Goal: Task Accomplishment & Management: Manage account settings

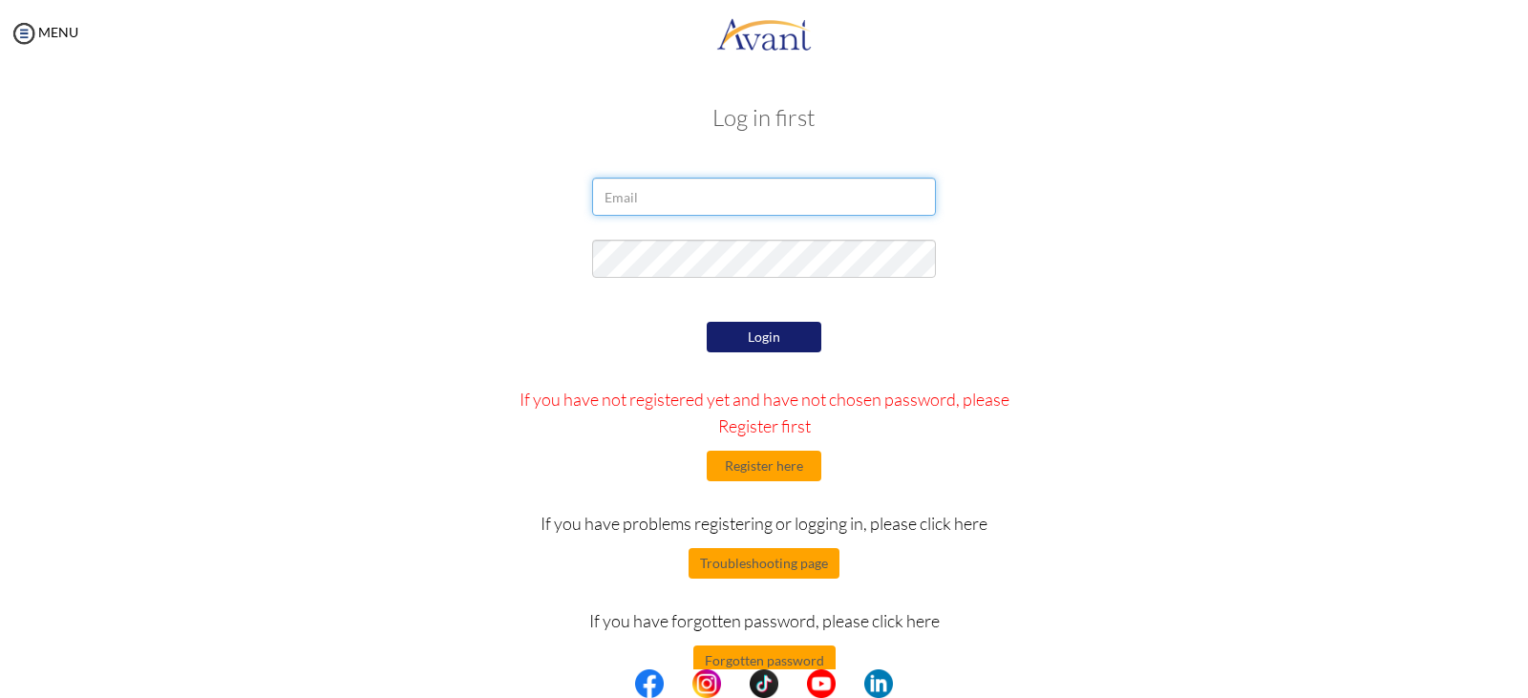
click at [653, 205] on input "email" at bounding box center [764, 197] width 344 height 38
type input "[EMAIL_ADDRESS][DOMAIN_NAME]"
click at [761, 328] on button "Login" at bounding box center [764, 337] width 115 height 31
click at [779, 661] on button "Forgotten password" at bounding box center [764, 660] width 142 height 31
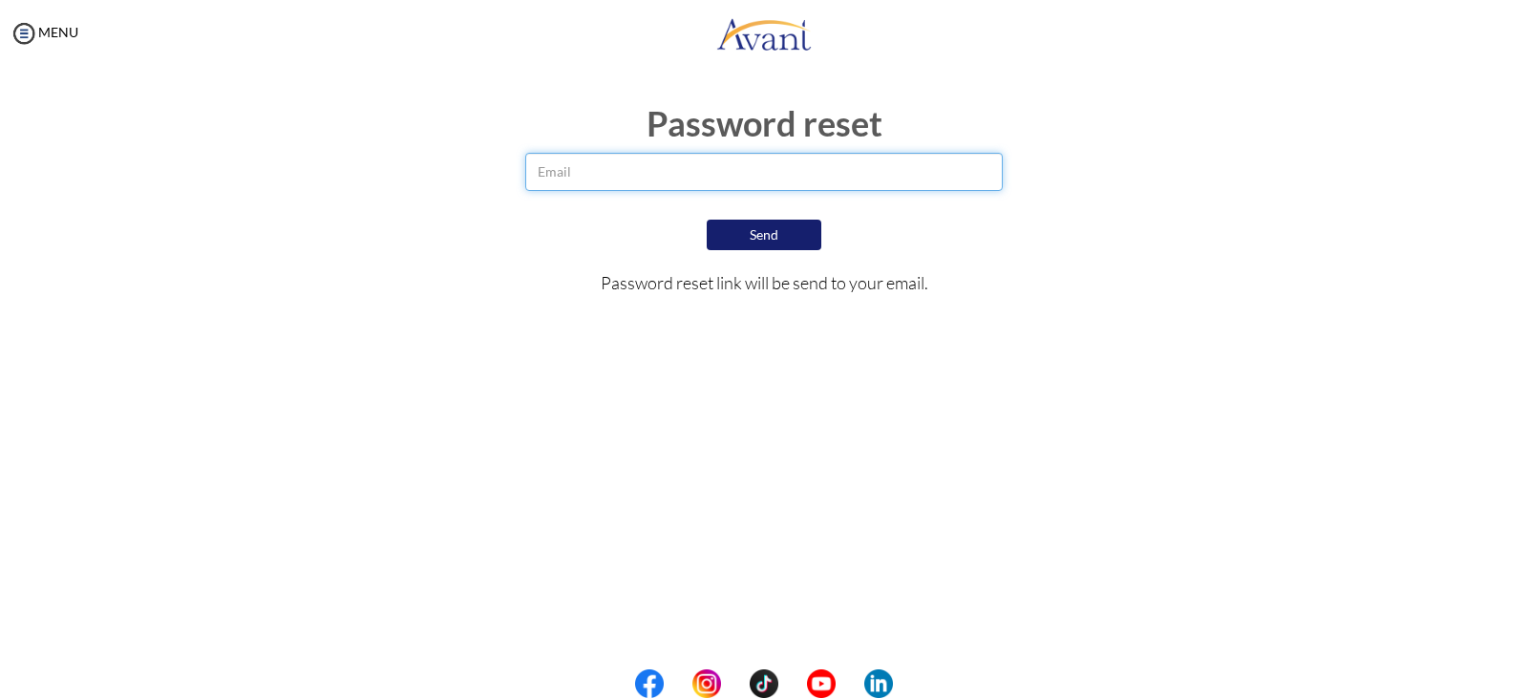
click at [644, 162] on input "email" at bounding box center [763, 172] width 477 height 38
type input "[EMAIL_ADDRESS][DOMAIN_NAME]"
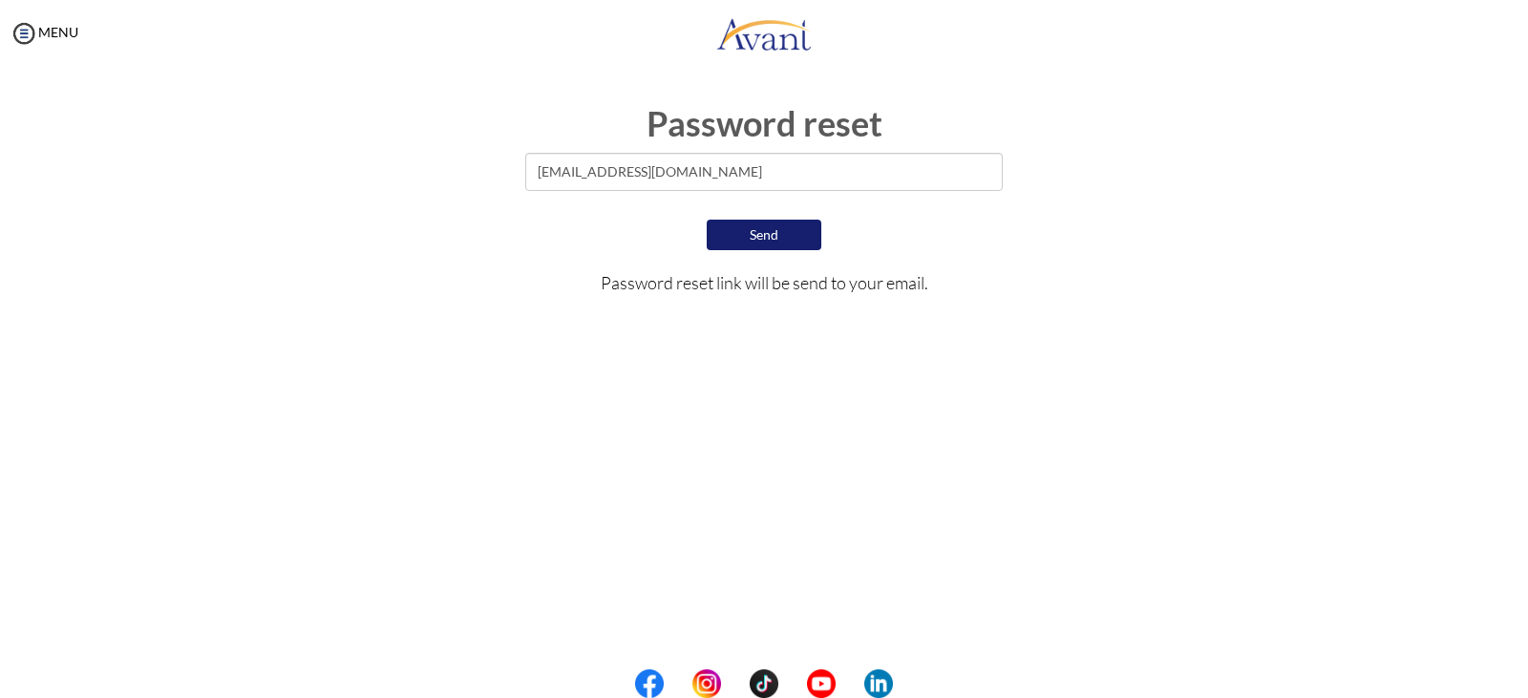
click at [765, 235] on button "Send" at bounding box center [764, 235] width 115 height 31
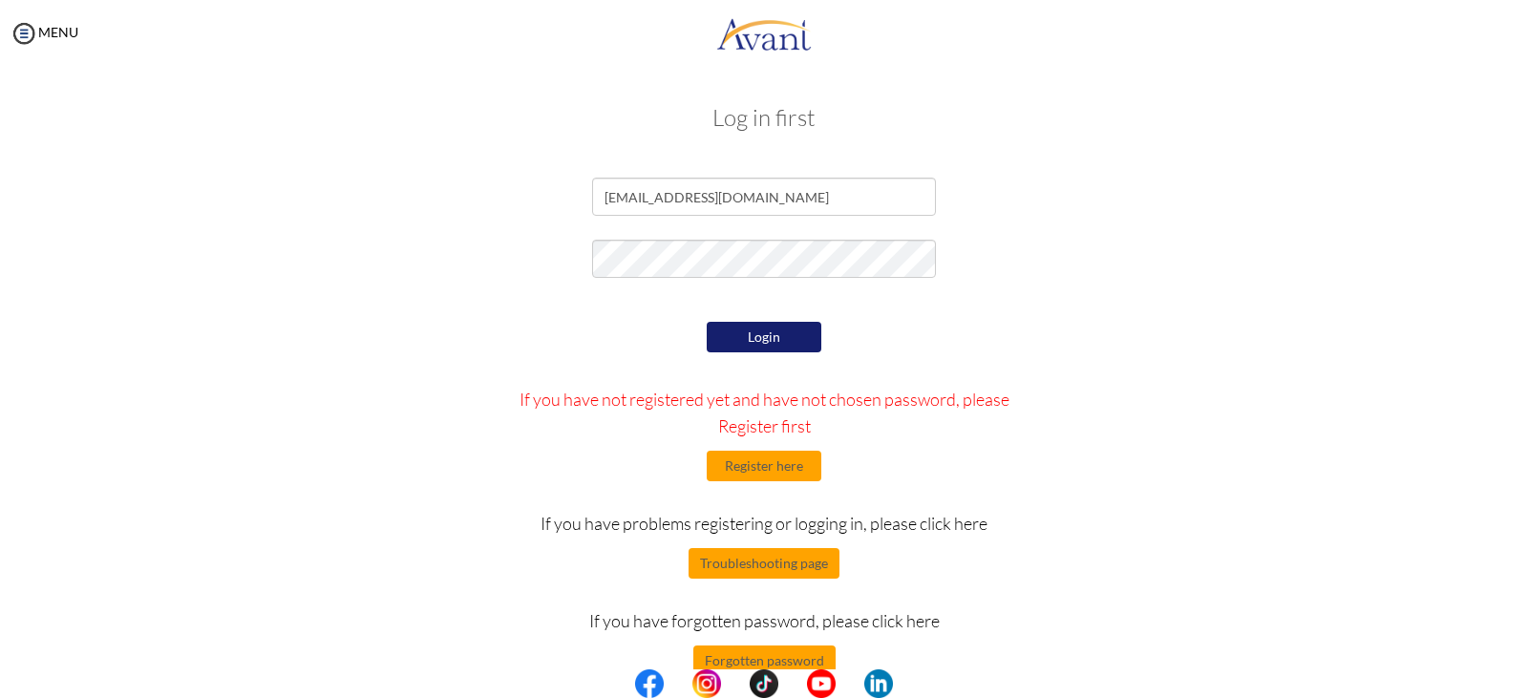
click at [708, 344] on button "Login" at bounding box center [764, 337] width 115 height 31
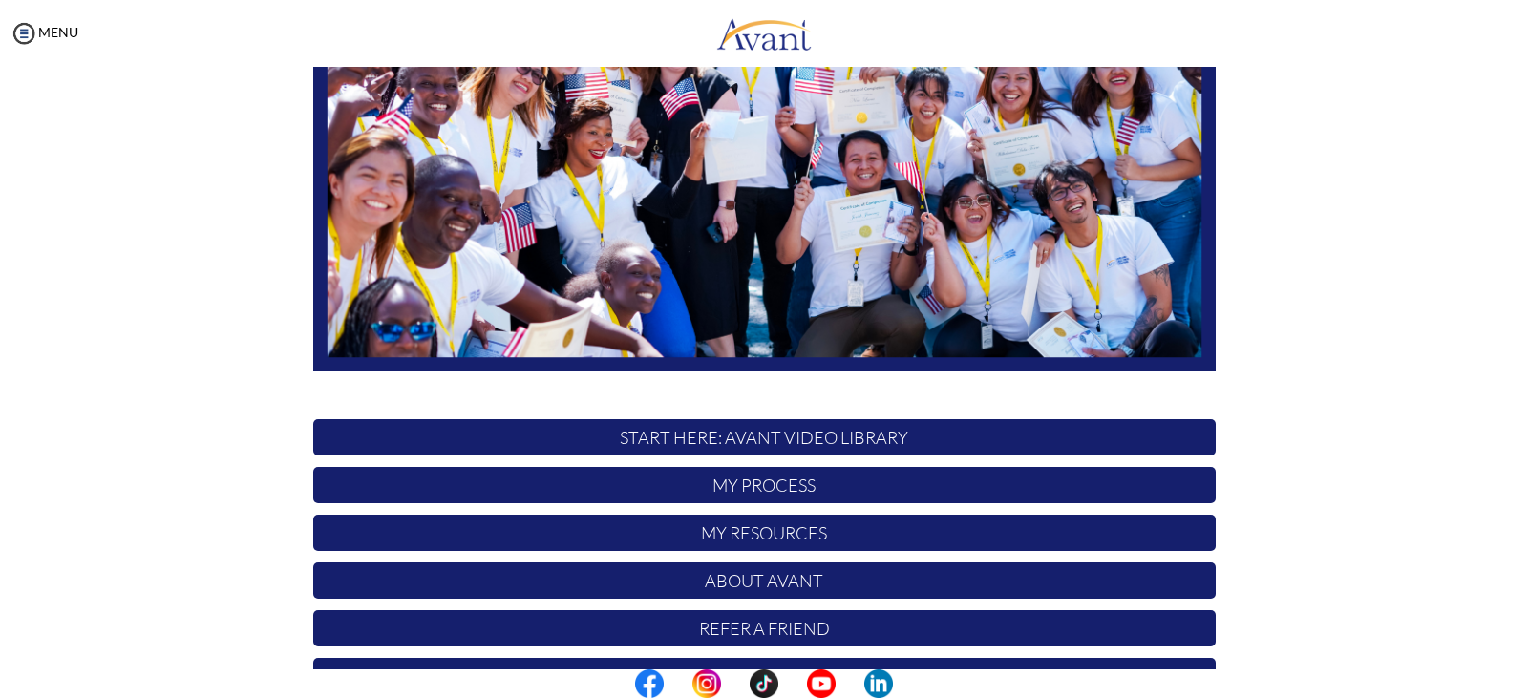
scroll to position [363, 0]
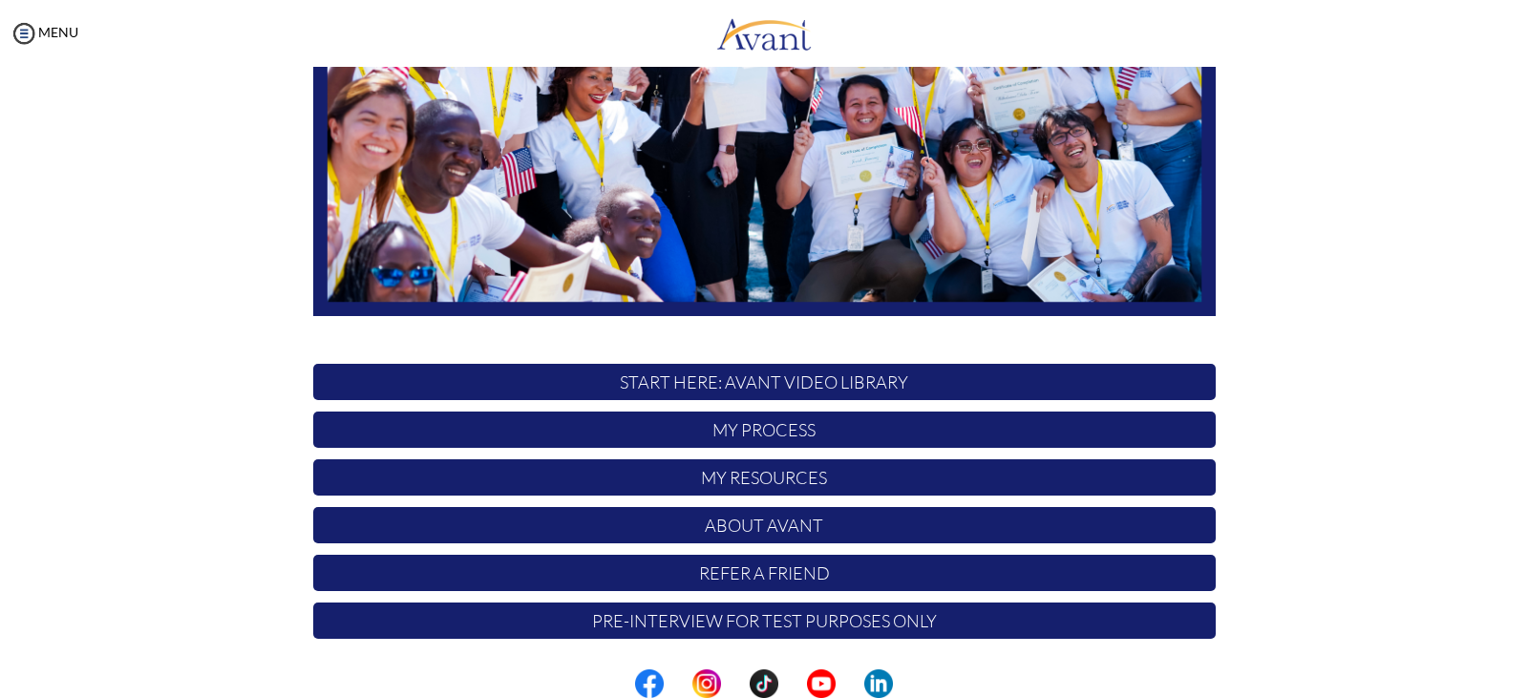
click at [831, 623] on p "Pre-Interview for test purposes only" at bounding box center [764, 620] width 902 height 36
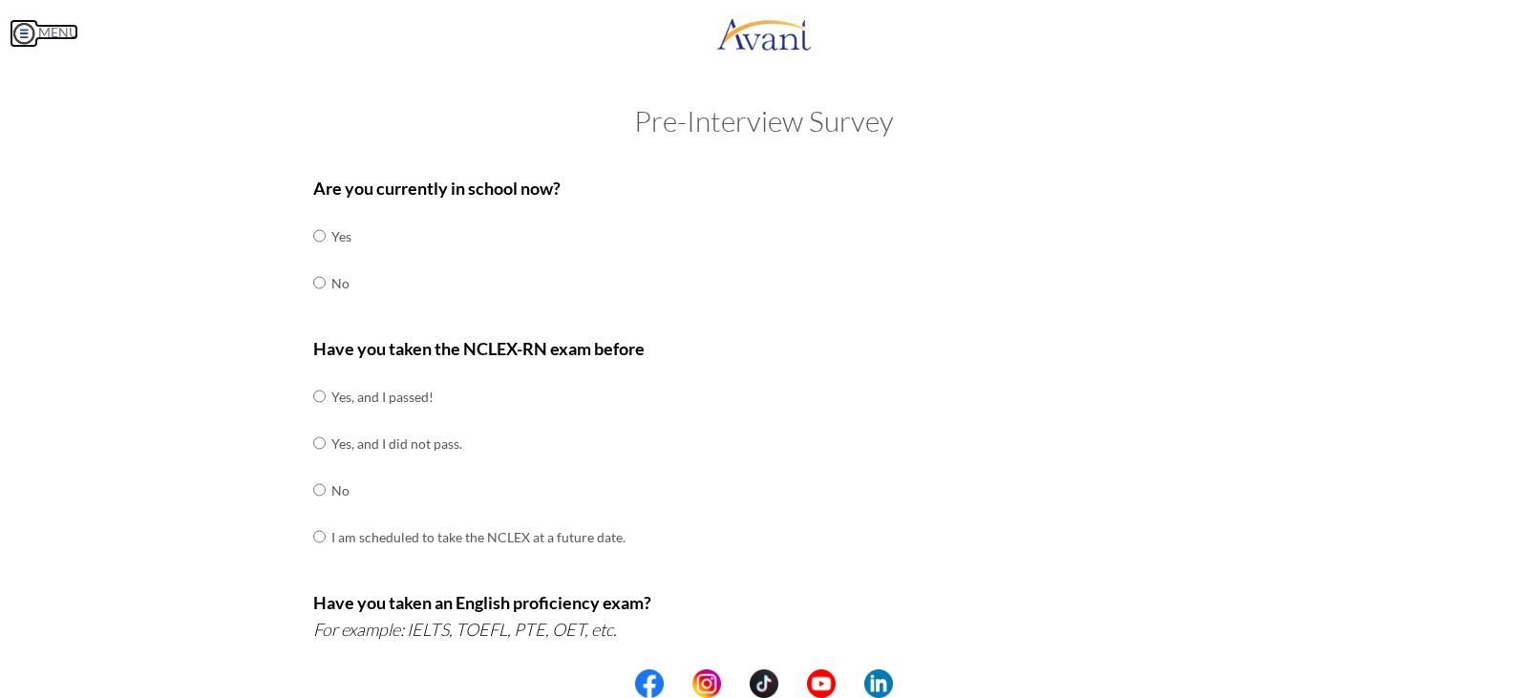
click at [30, 31] on img at bounding box center [24, 33] width 29 height 29
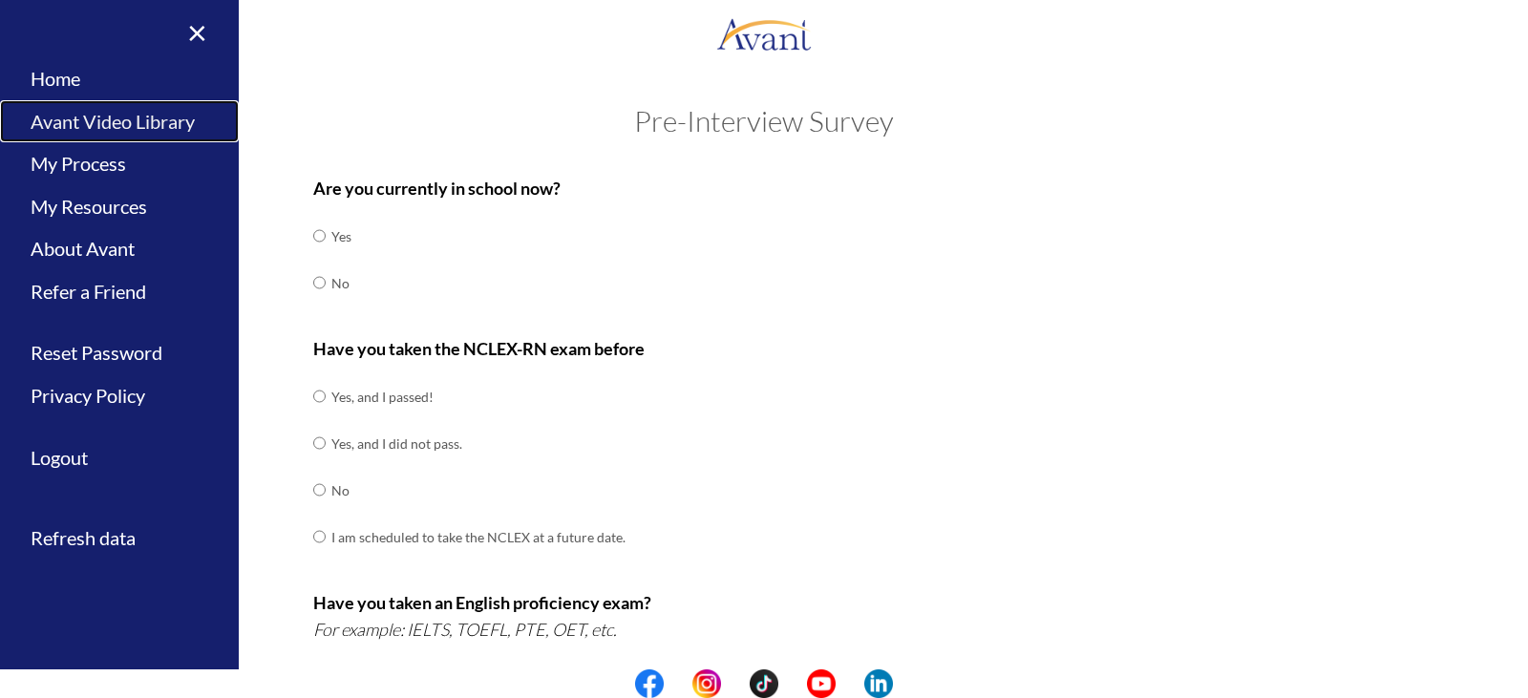
click at [92, 119] on link "Avant Video Library" at bounding box center [119, 121] width 239 height 43
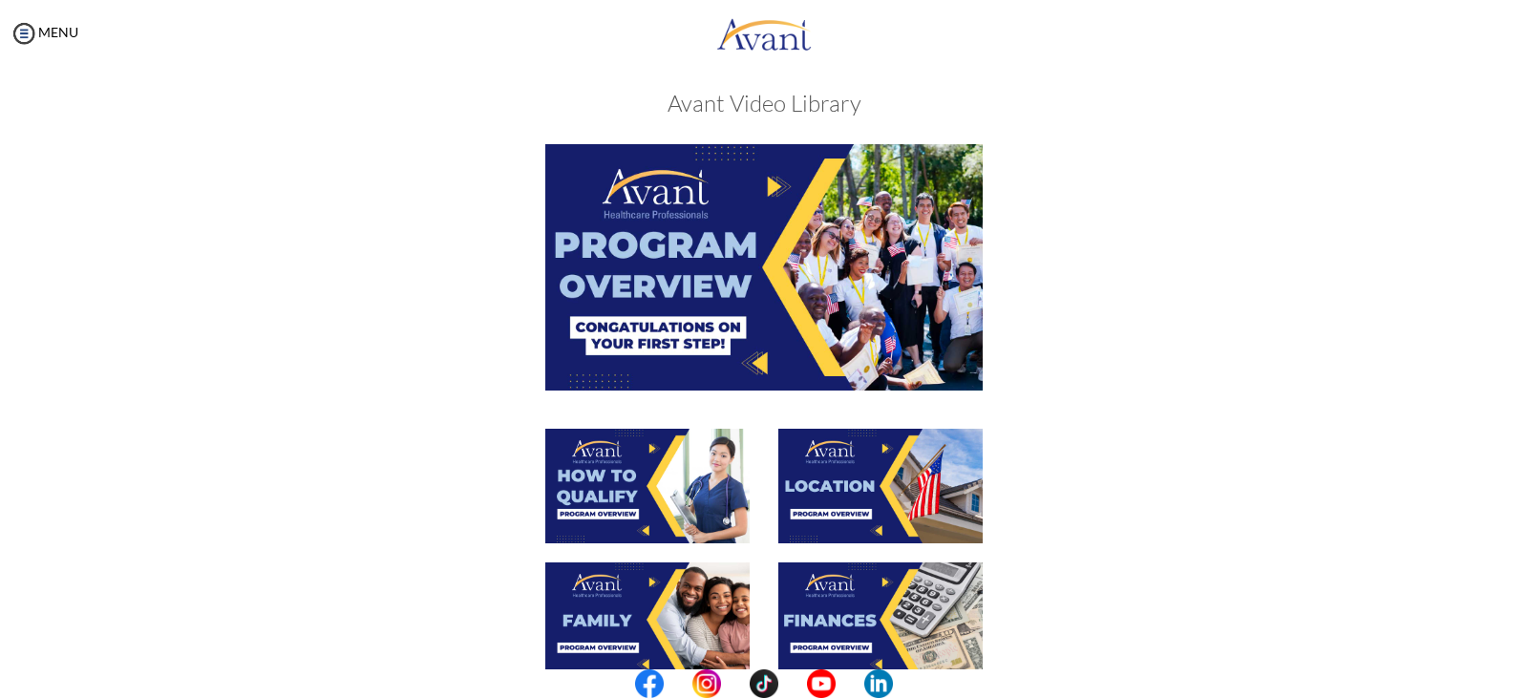
scroll to position [0, 0]
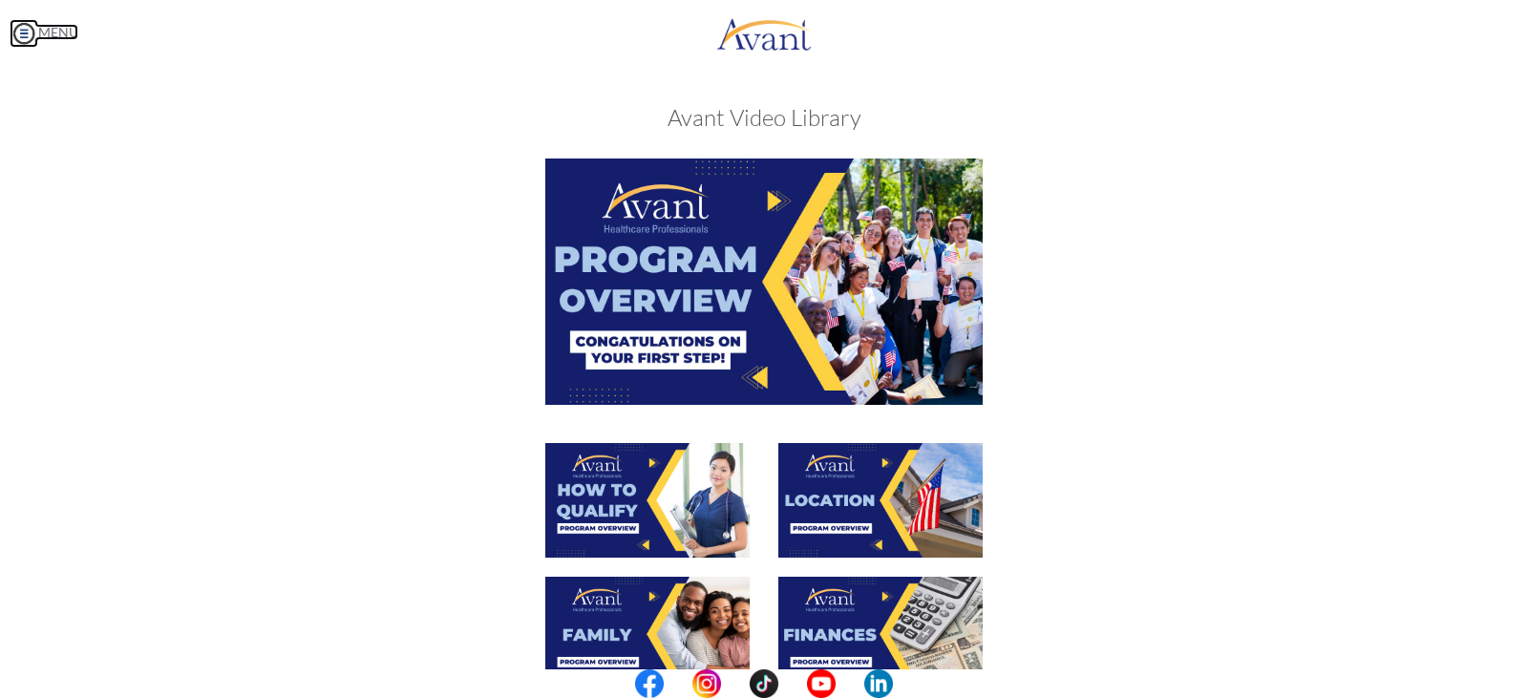
click at [16, 32] on img at bounding box center [24, 33] width 29 height 29
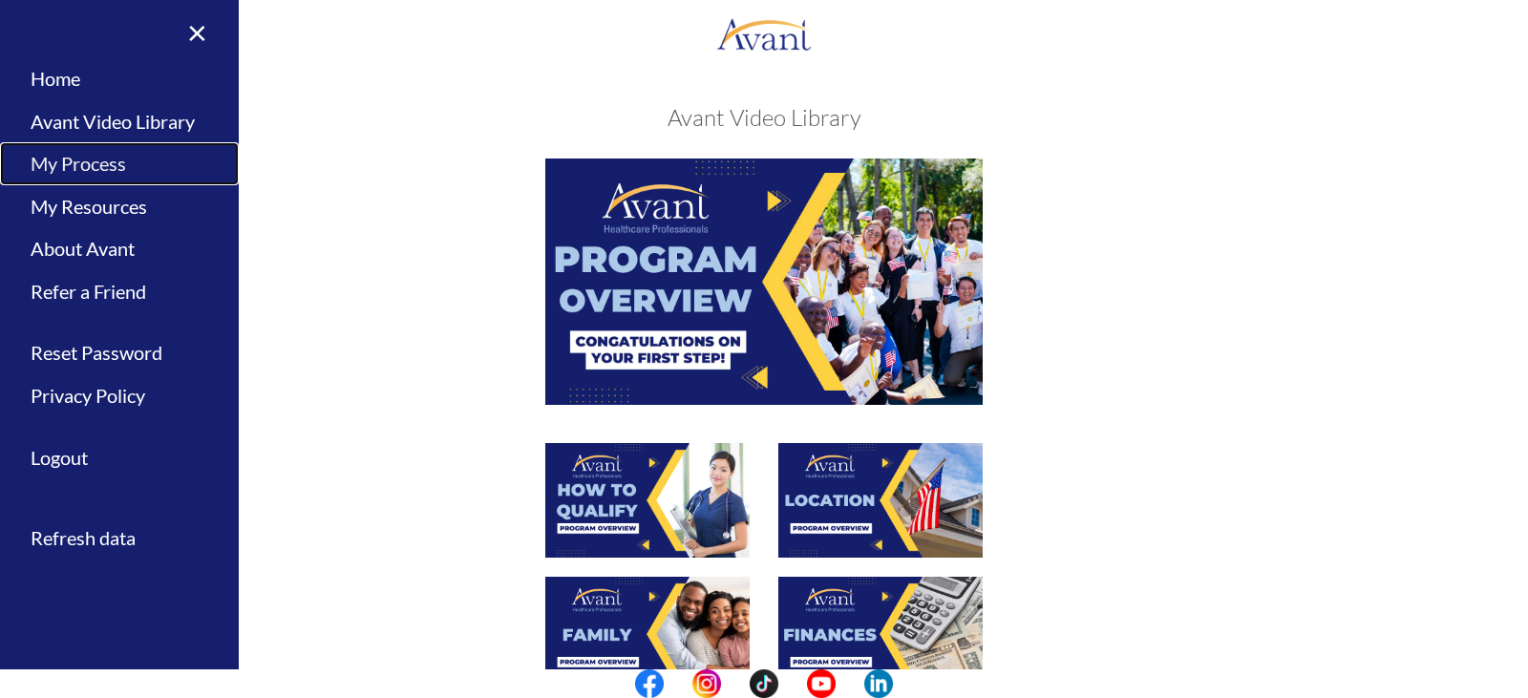
click at [60, 153] on link "My Process" at bounding box center [119, 163] width 239 height 43
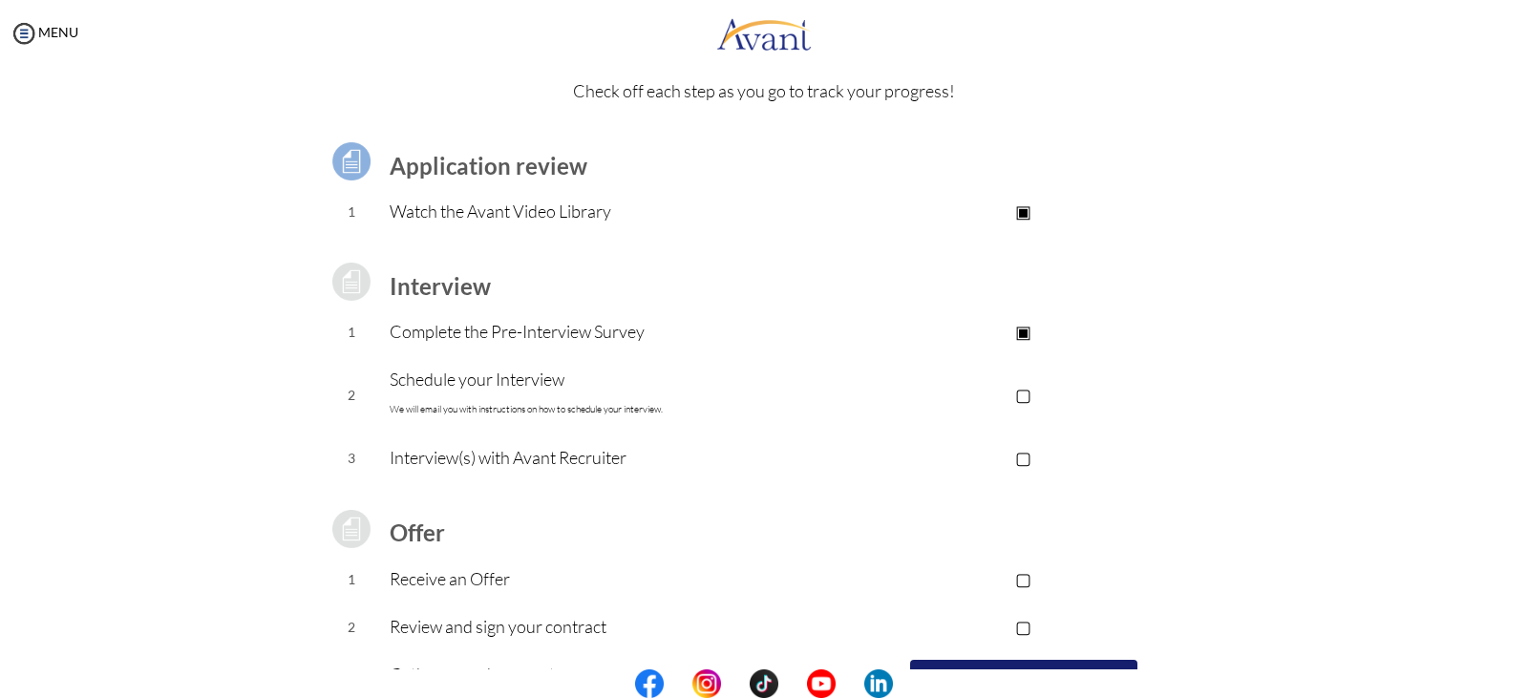
scroll to position [171, 0]
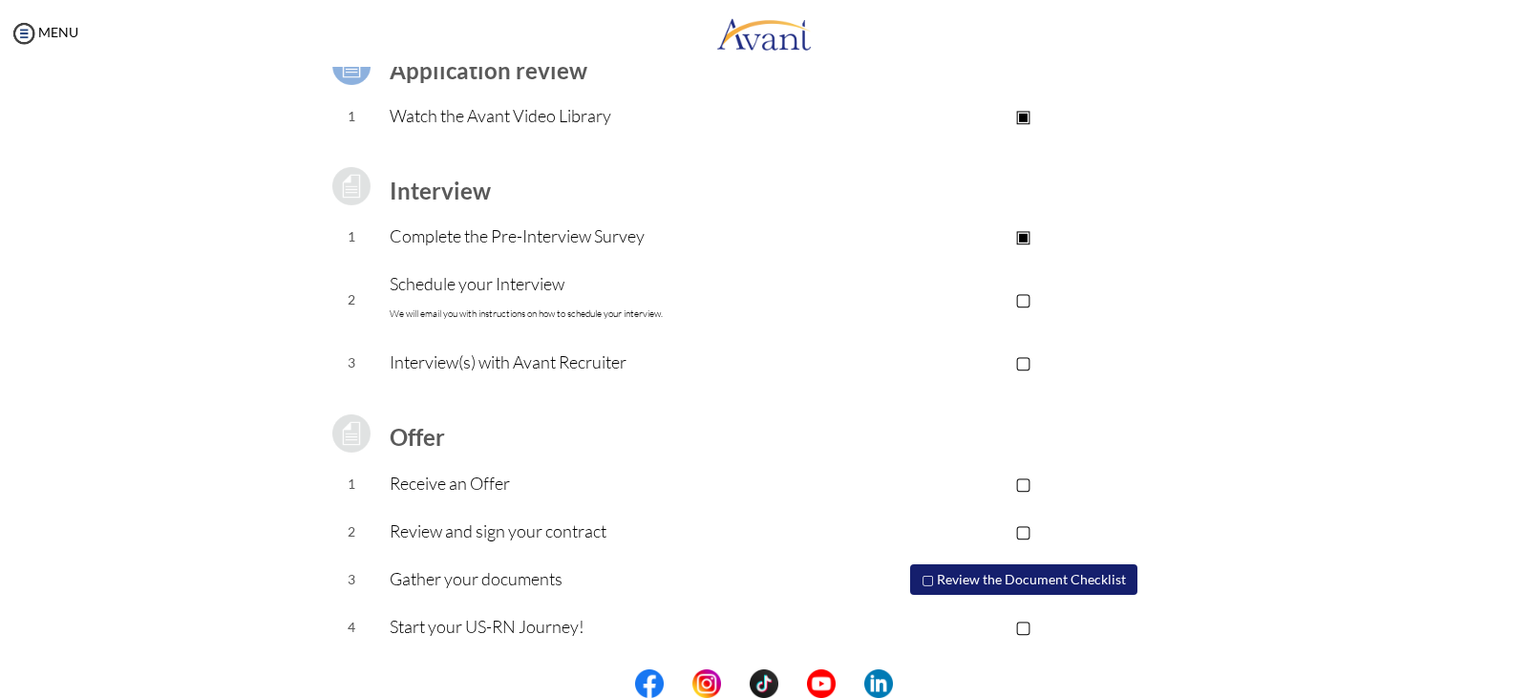
click at [1040, 582] on button "▢ Review the Document Checklist" at bounding box center [1023, 579] width 227 height 31
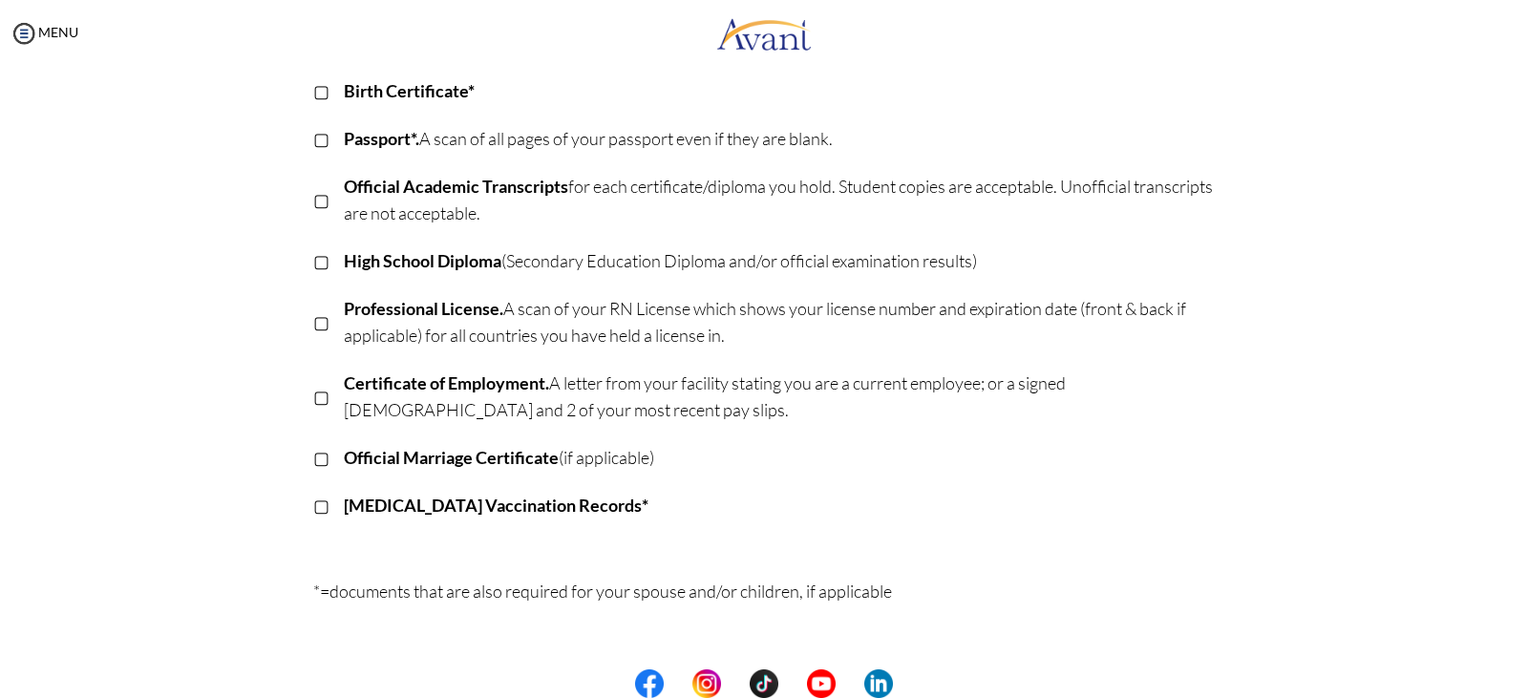
scroll to position [0, 0]
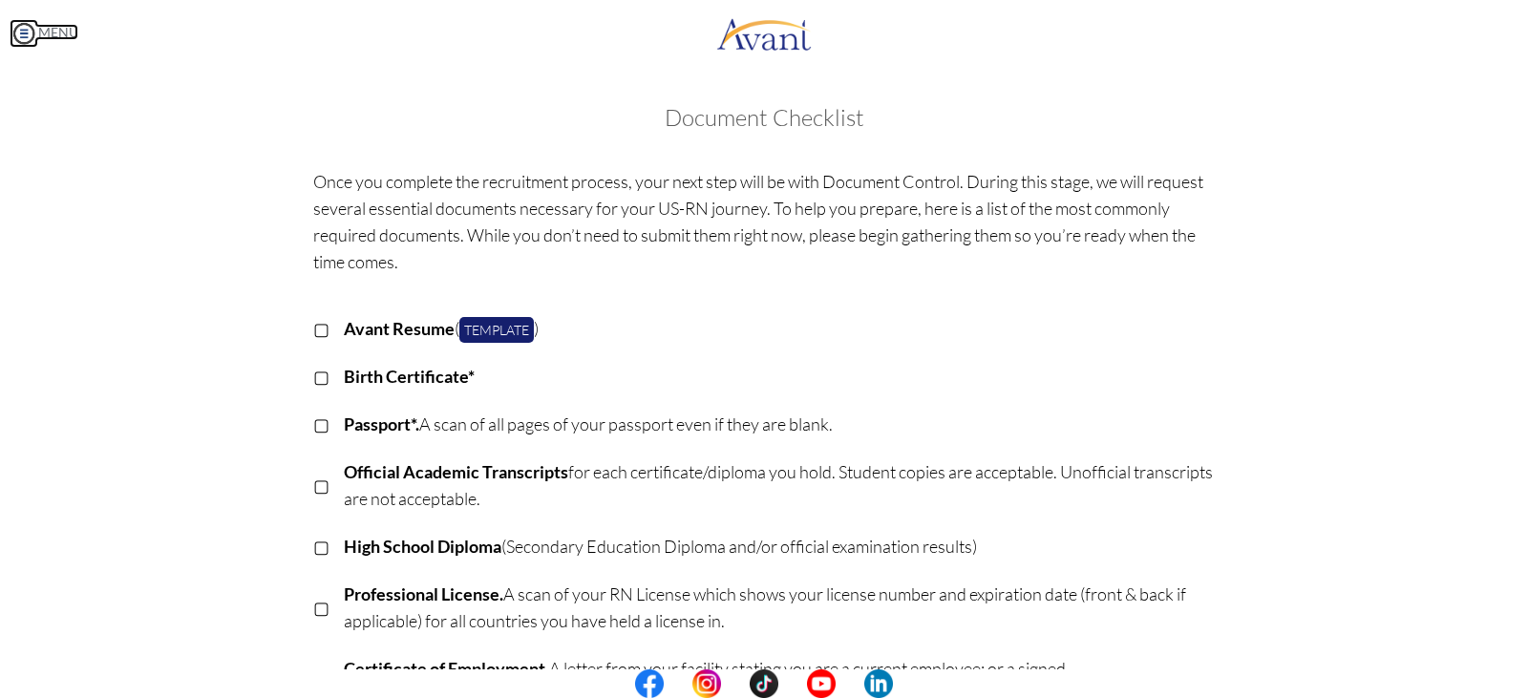
click at [27, 40] on img at bounding box center [24, 33] width 29 height 29
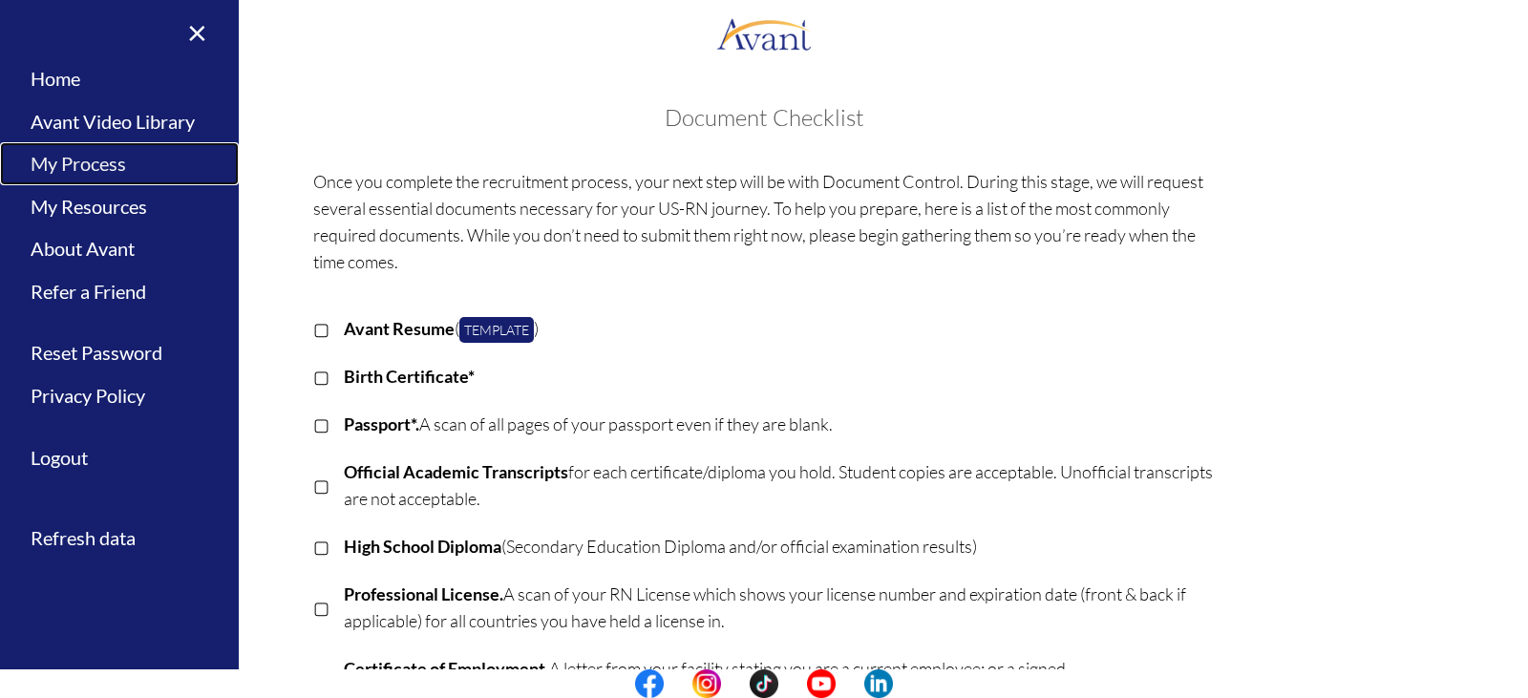
click at [58, 164] on link "My Process" at bounding box center [119, 163] width 239 height 43
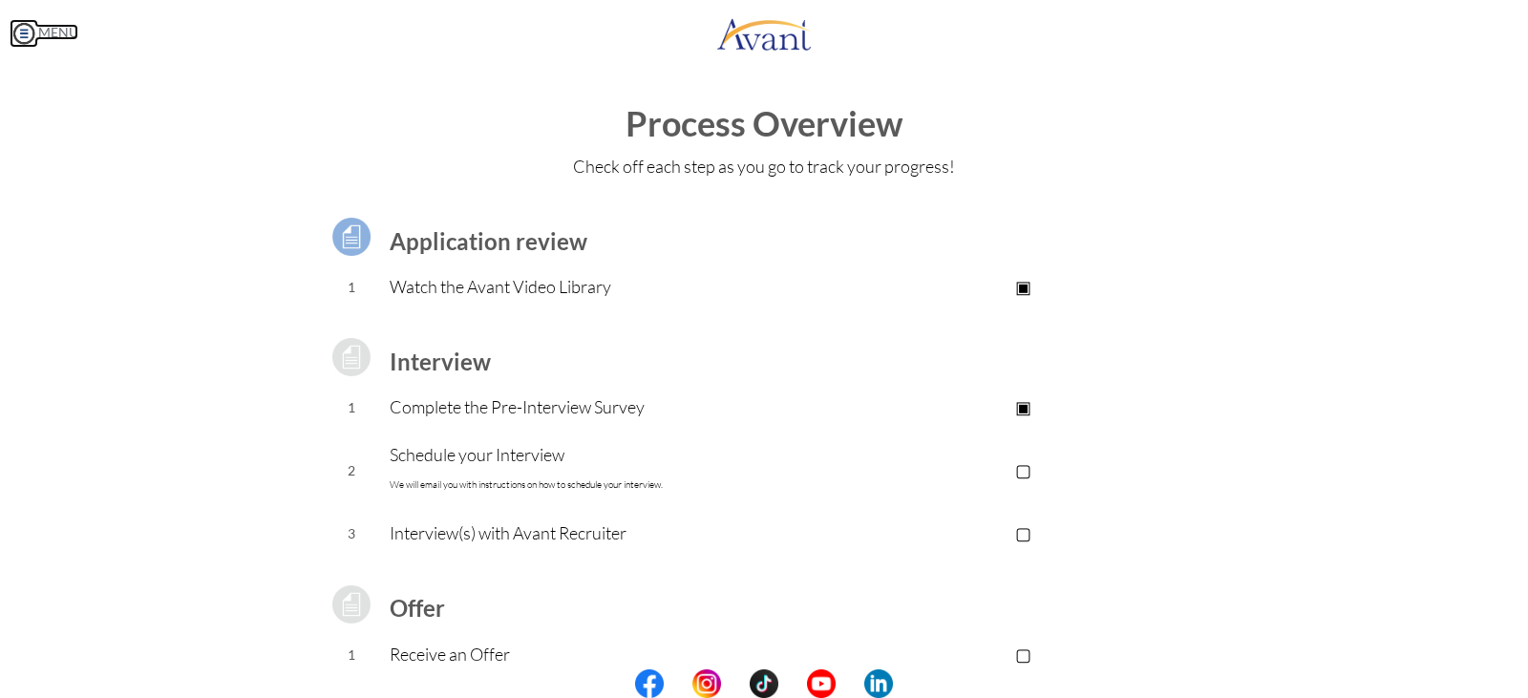
click at [19, 25] on img at bounding box center [24, 33] width 29 height 29
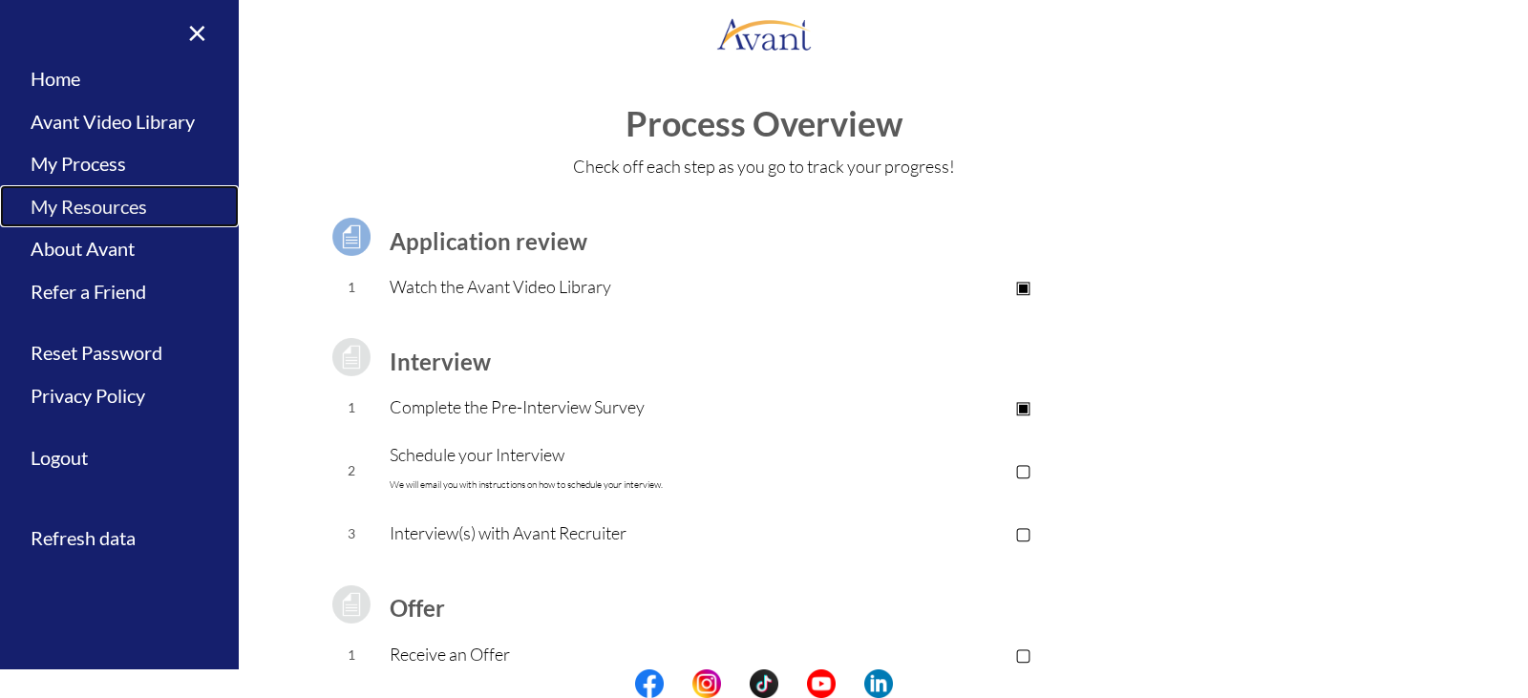
click at [98, 207] on link "My Resources" at bounding box center [119, 206] width 239 height 43
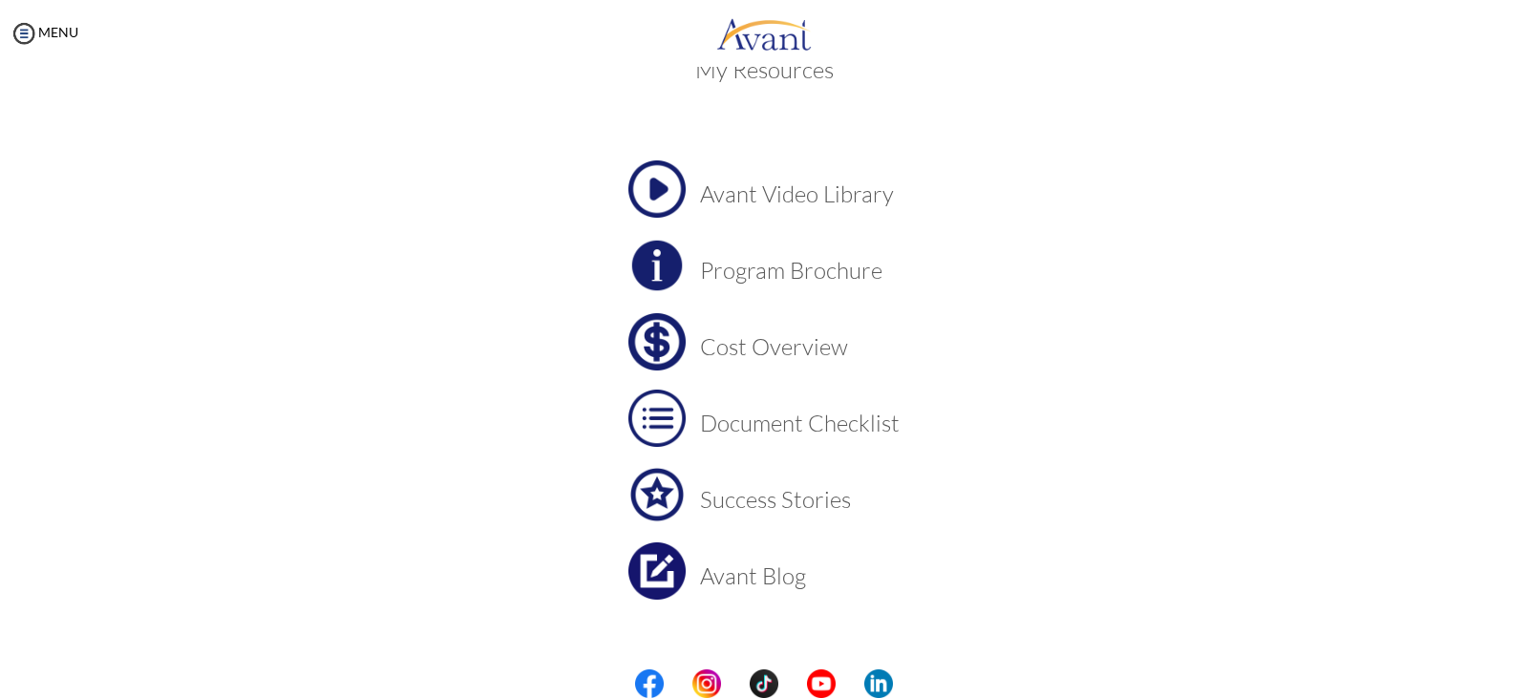
scroll to position [74, 0]
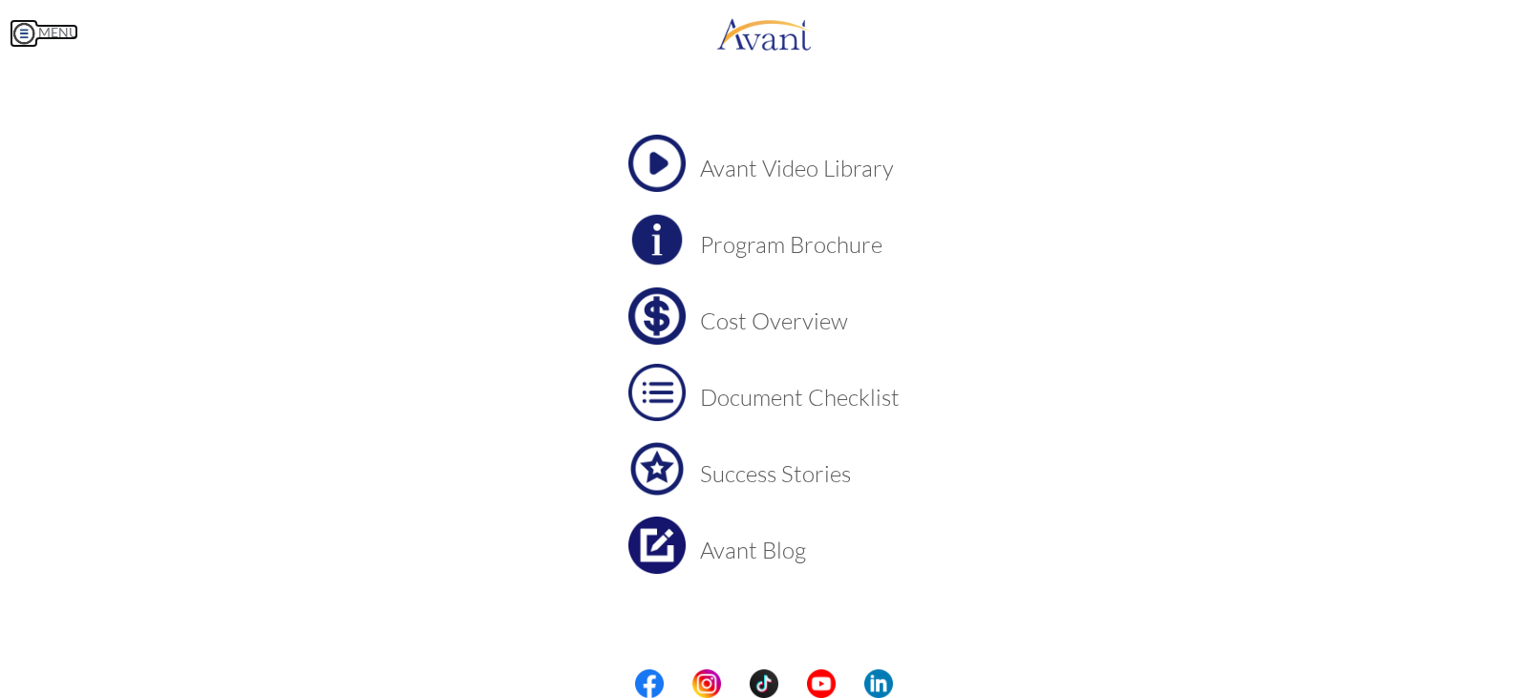
click at [26, 39] on img at bounding box center [24, 33] width 29 height 29
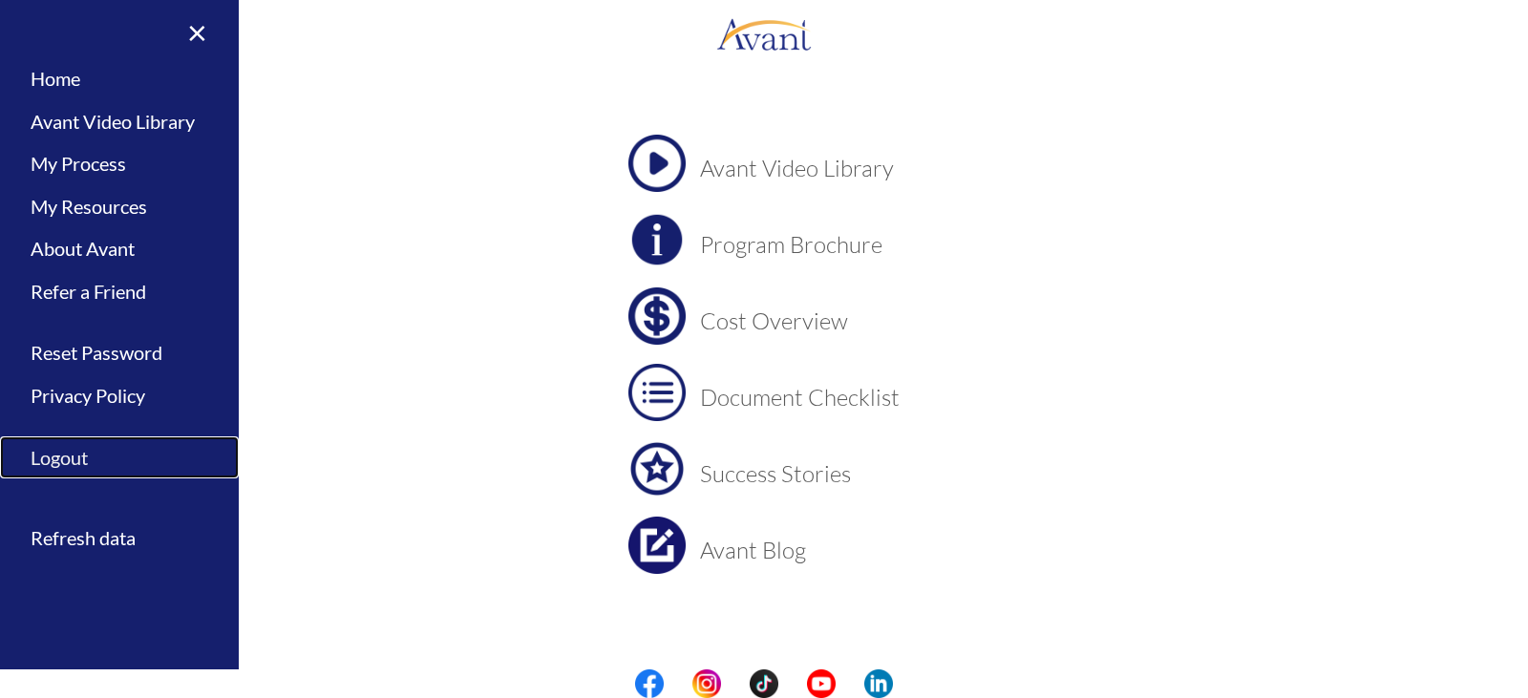
click at [71, 464] on link "Logout" at bounding box center [119, 457] width 239 height 43
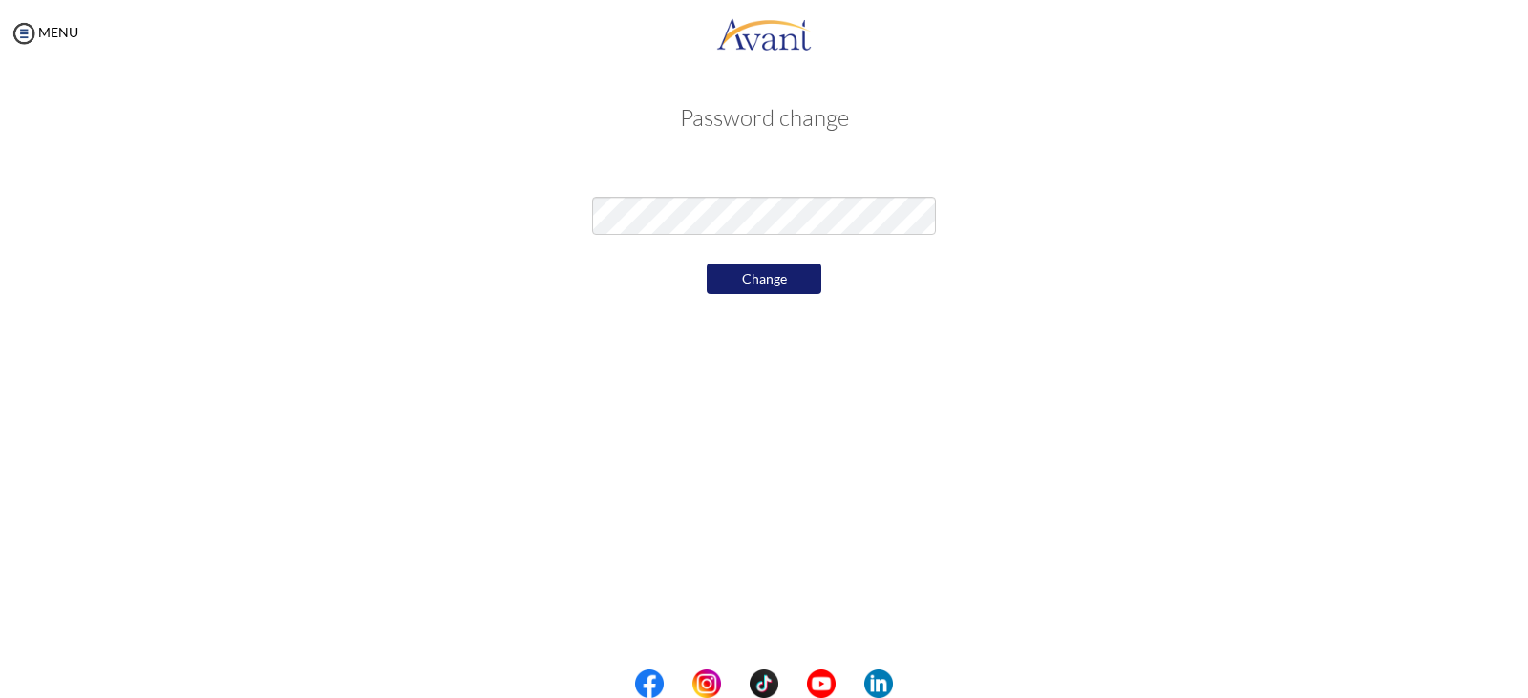
click at [740, 272] on button "Change" at bounding box center [764, 279] width 115 height 31
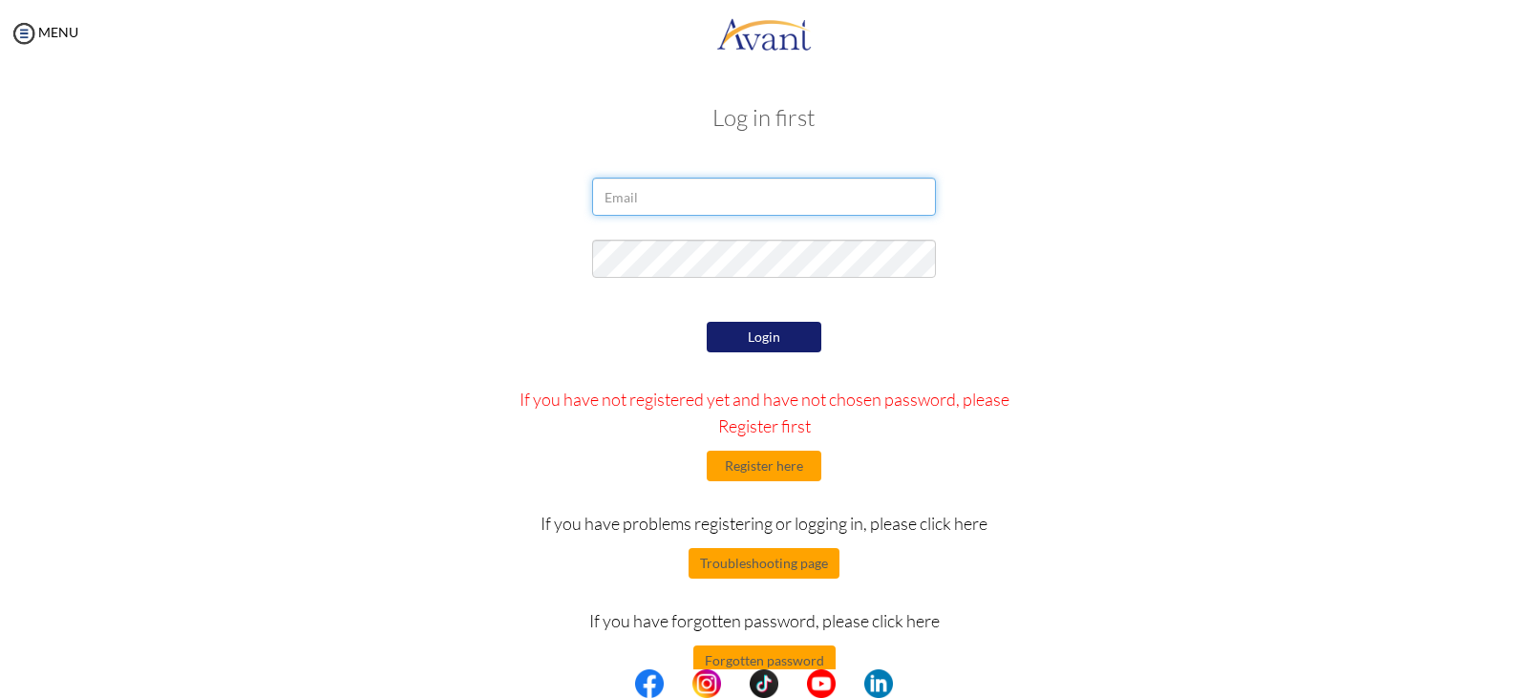
click at [678, 191] on input "email" at bounding box center [764, 197] width 344 height 38
type input "[EMAIL_ADDRESS][DOMAIN_NAME]"
click at [971, 373] on div "Login If you have not registered yet and have not chosen password, please Regis…" at bounding box center [764, 496] width 559 height 359
click at [749, 331] on button "Login" at bounding box center [764, 337] width 115 height 31
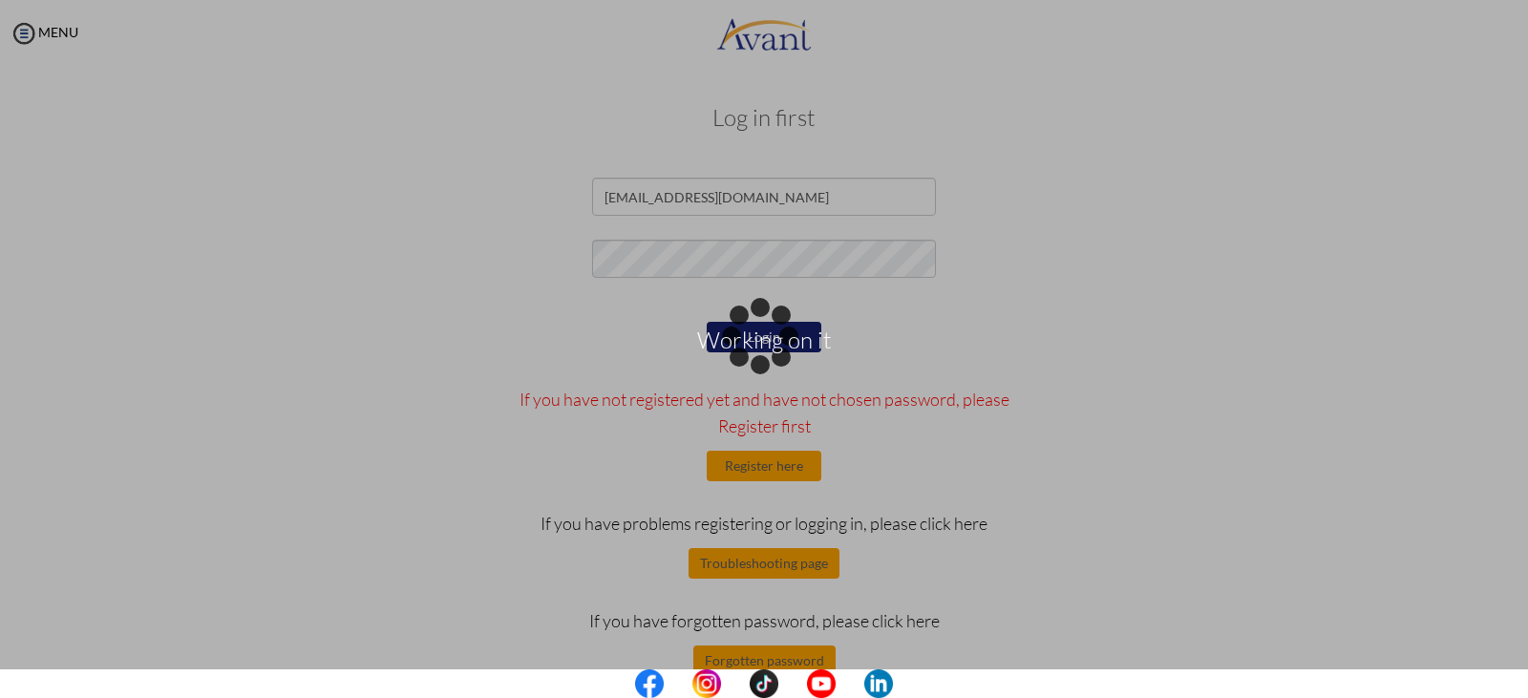
click at [750, 336] on div "Working on it" at bounding box center [763, 349] width 27 height 27
click at [820, 345] on p "Working on it" at bounding box center [764, 350] width 1528 height 46
click at [782, 347] on p "Working on it" at bounding box center [764, 350] width 1528 height 46
click at [750, 336] on div "Working on it" at bounding box center [763, 349] width 27 height 27
